Goal: Find specific page/section: Find specific page/section

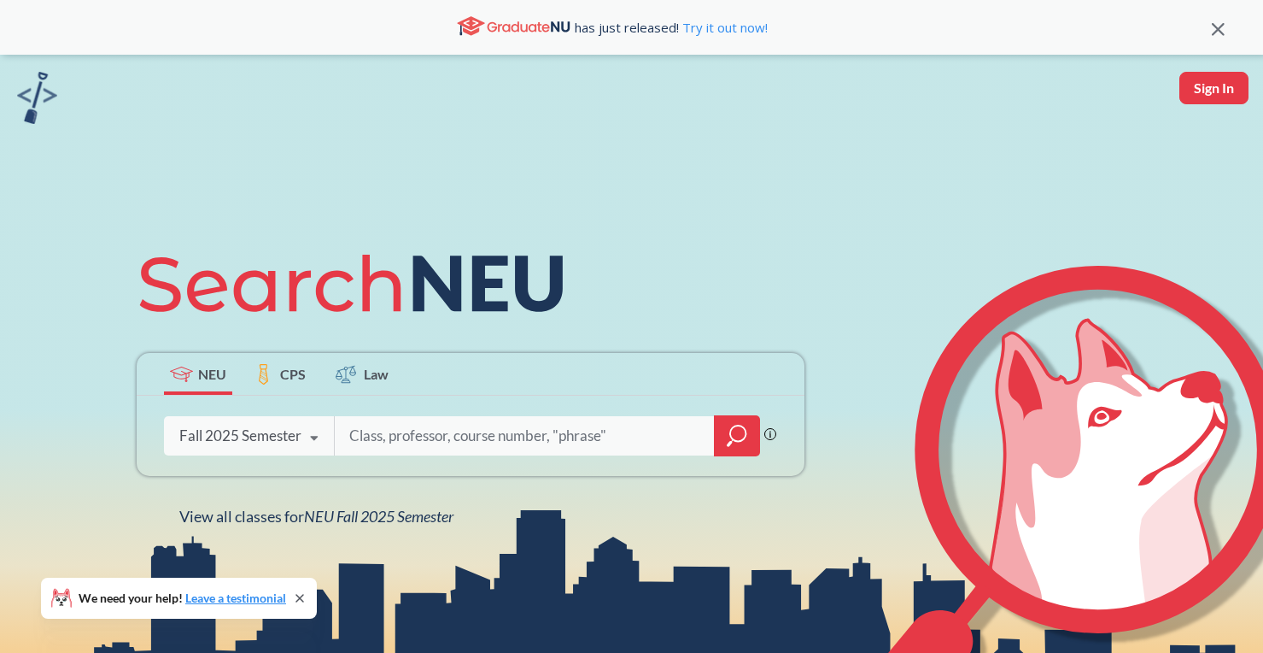
click at [374, 436] on input "search" at bounding box center [525, 436] width 355 height 36
type input "Abbot"
click at [742, 433] on icon "magnifying glass" at bounding box center [737, 436] width 21 height 24
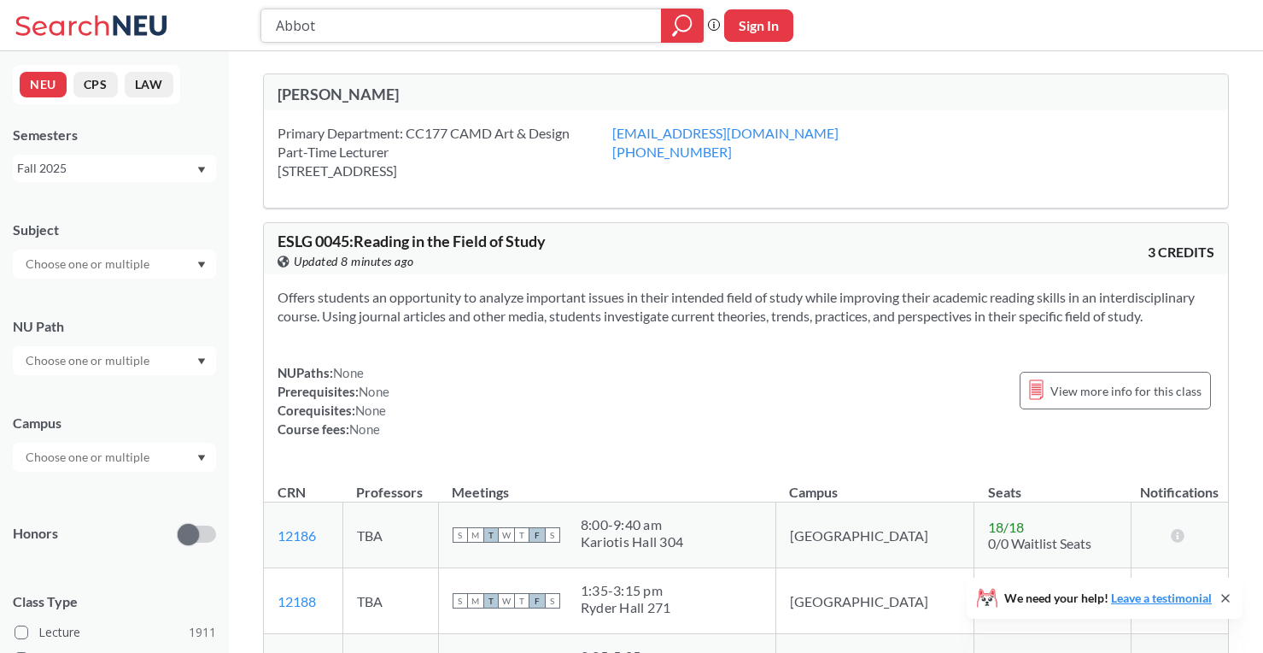
click at [677, 17] on icon "magnifying glass" at bounding box center [682, 26] width 21 height 24
click at [202, 265] on icon "Dropdown arrow" at bounding box center [202, 264] width 8 height 6
click at [40, 260] on input "text" at bounding box center [89, 264] width 144 height 21
type input "art design"
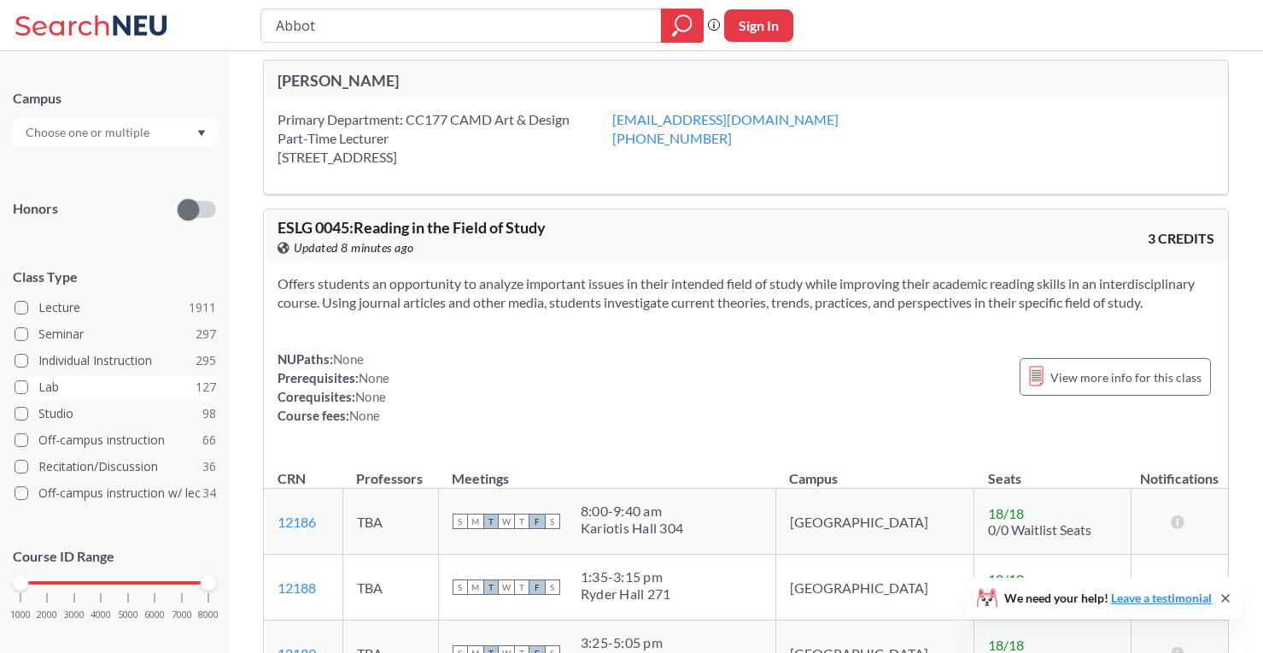
scroll to position [328, 0]
click at [21, 325] on span at bounding box center [22, 331] width 14 height 14
click at [38, 325] on input "Seminar 297" at bounding box center [45, 328] width 14 height 14
